Goal: Information Seeking & Learning: Learn about a topic

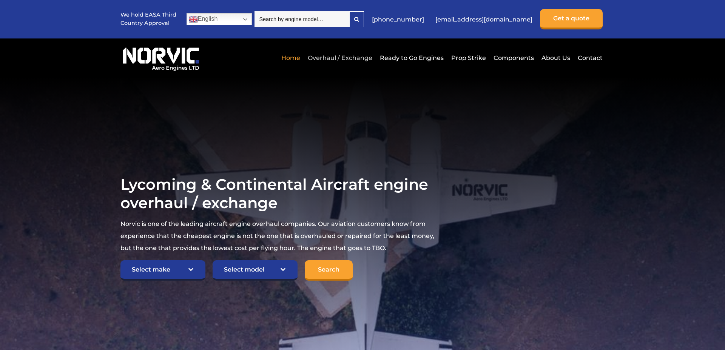
click at [340, 63] on link "Overhaul / Exchange" at bounding box center [340, 58] width 68 height 19
click at [342, 56] on link "Overhaul / Exchange" at bounding box center [340, 58] width 68 height 19
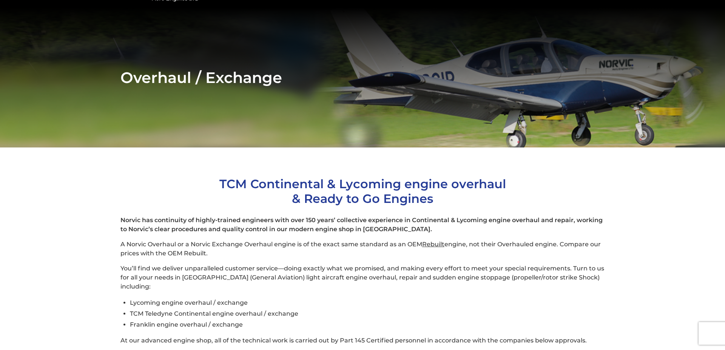
scroll to position [46, 0]
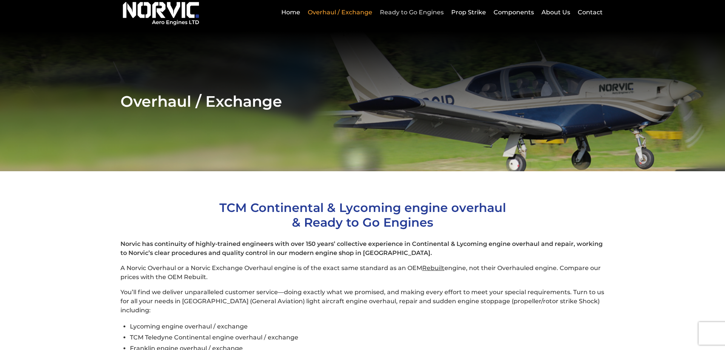
click at [410, 7] on link "Ready to Go Engines" at bounding box center [412, 12] width 68 height 19
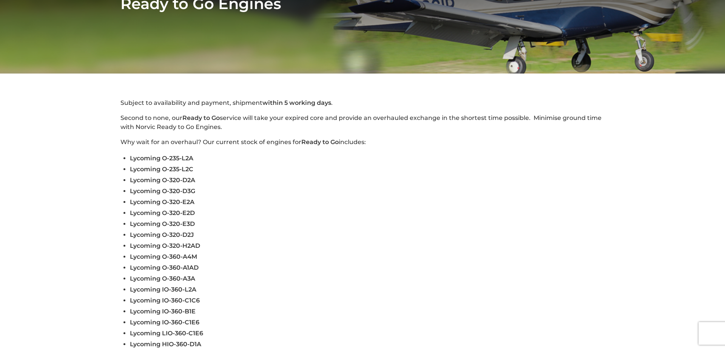
scroll to position [198, 0]
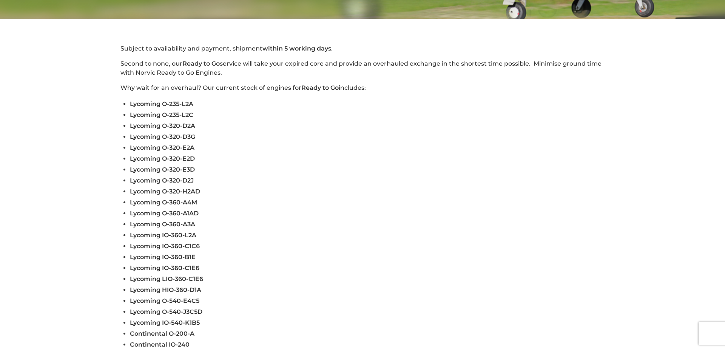
click at [176, 116] on span "Lycoming O-235-L2C" at bounding box center [161, 114] width 63 height 7
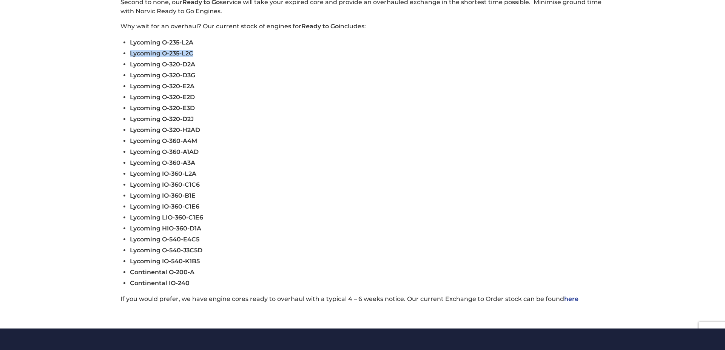
scroll to position [259, 0]
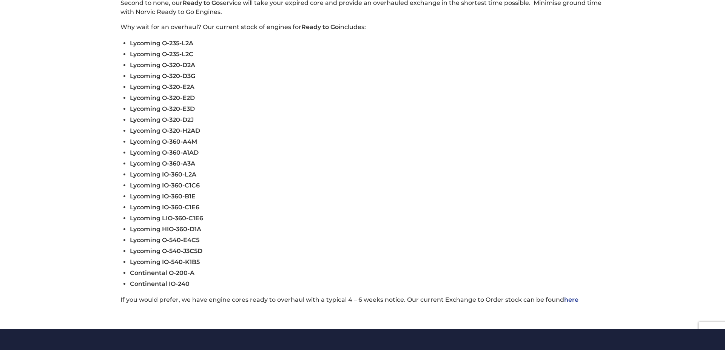
click at [368, 206] on li "Lycoming IO-360-C1E6" at bounding box center [367, 207] width 475 height 11
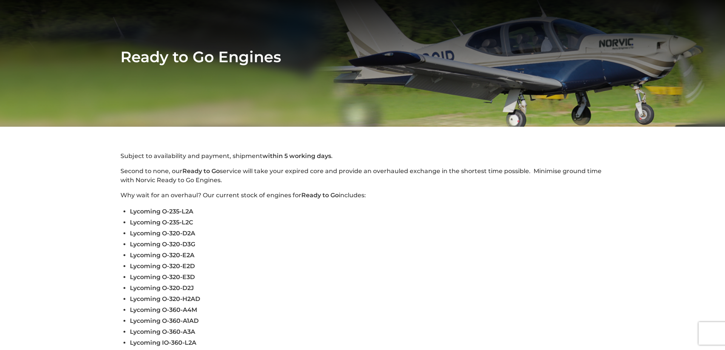
scroll to position [0, 0]
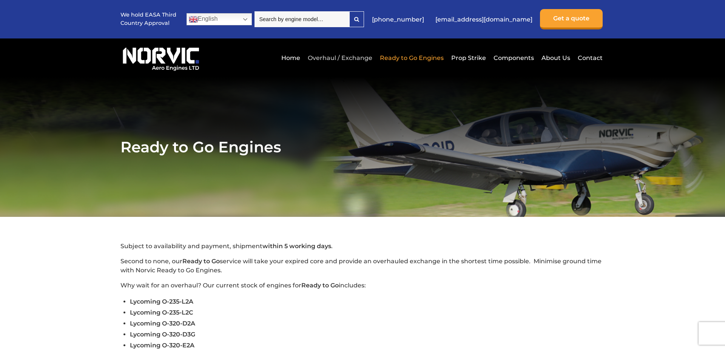
click at [334, 52] on link "Overhaul / Exchange" at bounding box center [340, 58] width 68 height 19
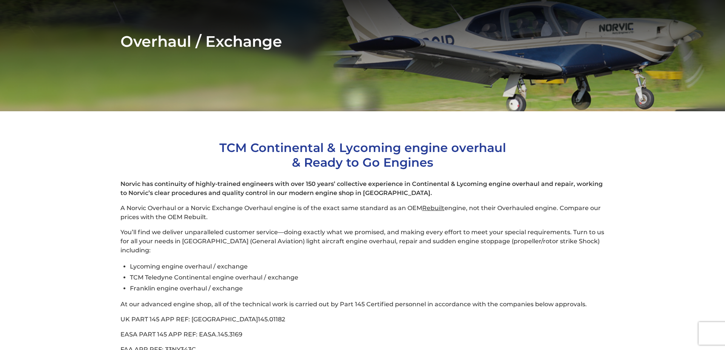
scroll to position [207, 0]
